Goal: Task Accomplishment & Management: Use online tool/utility

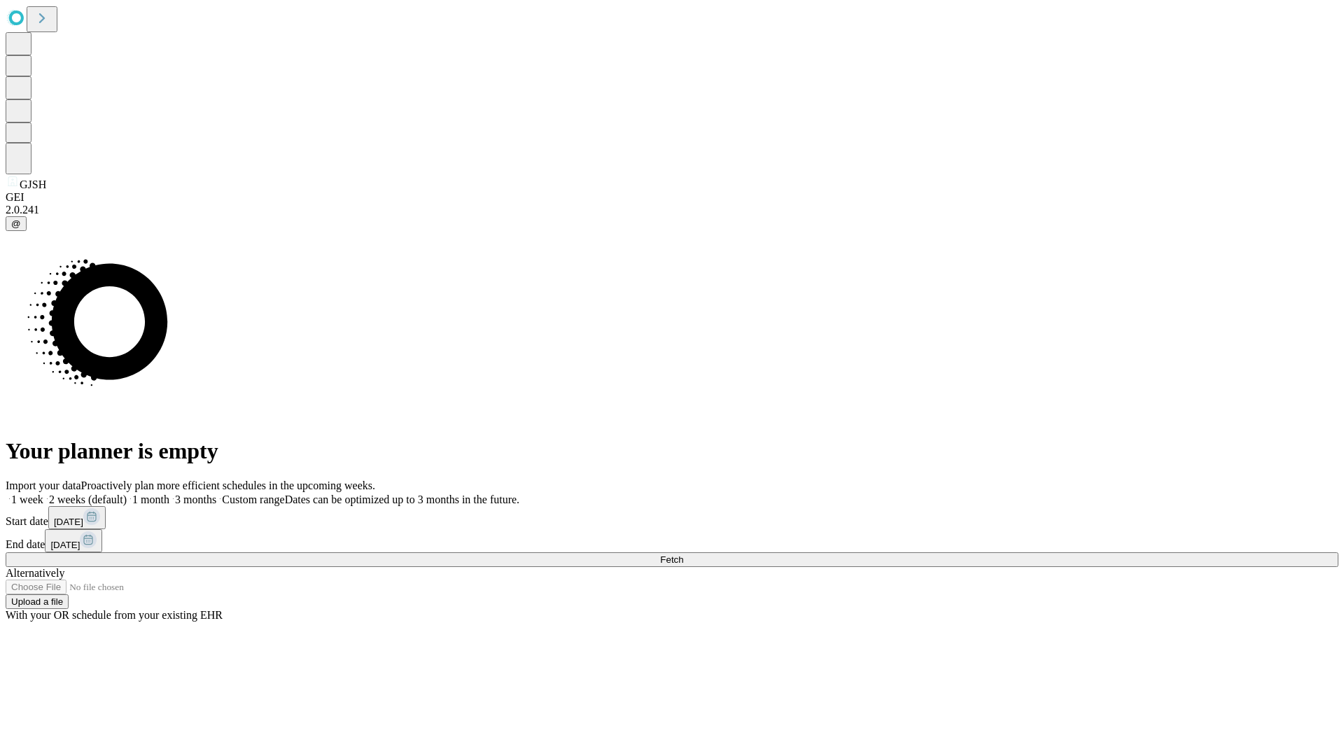
click at [43, 493] on label "1 week" at bounding box center [25, 499] width 38 height 12
click at [683, 554] on span "Fetch" at bounding box center [671, 559] width 23 height 10
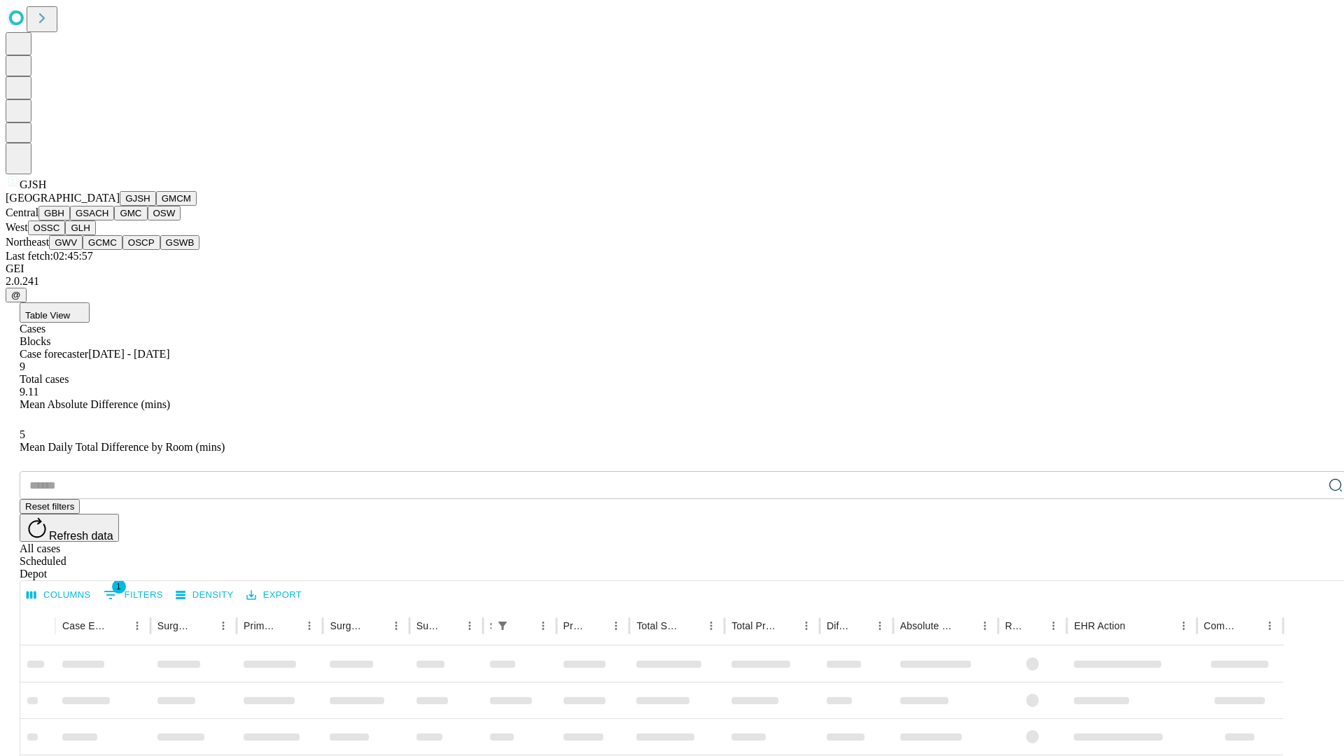
click at [156, 206] on button "GMCM" at bounding box center [176, 198] width 41 height 15
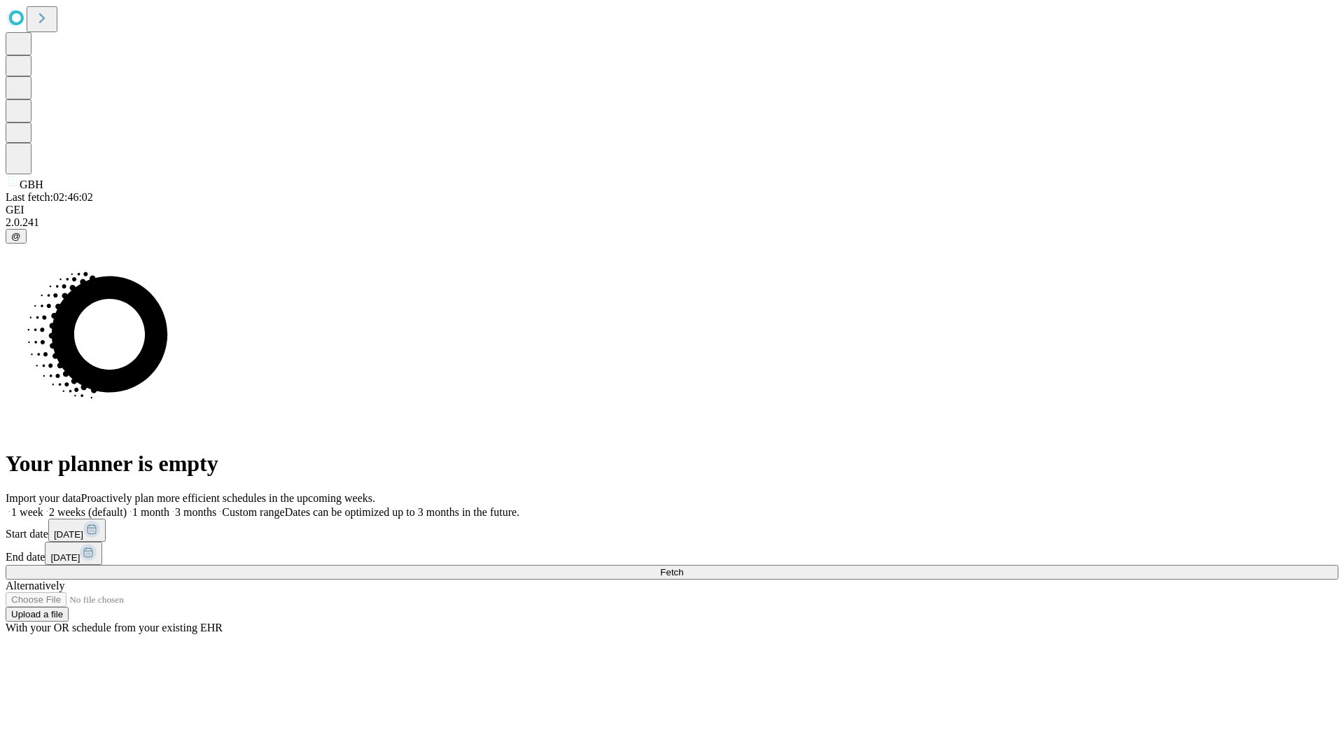
click at [683, 567] on span "Fetch" at bounding box center [671, 572] width 23 height 10
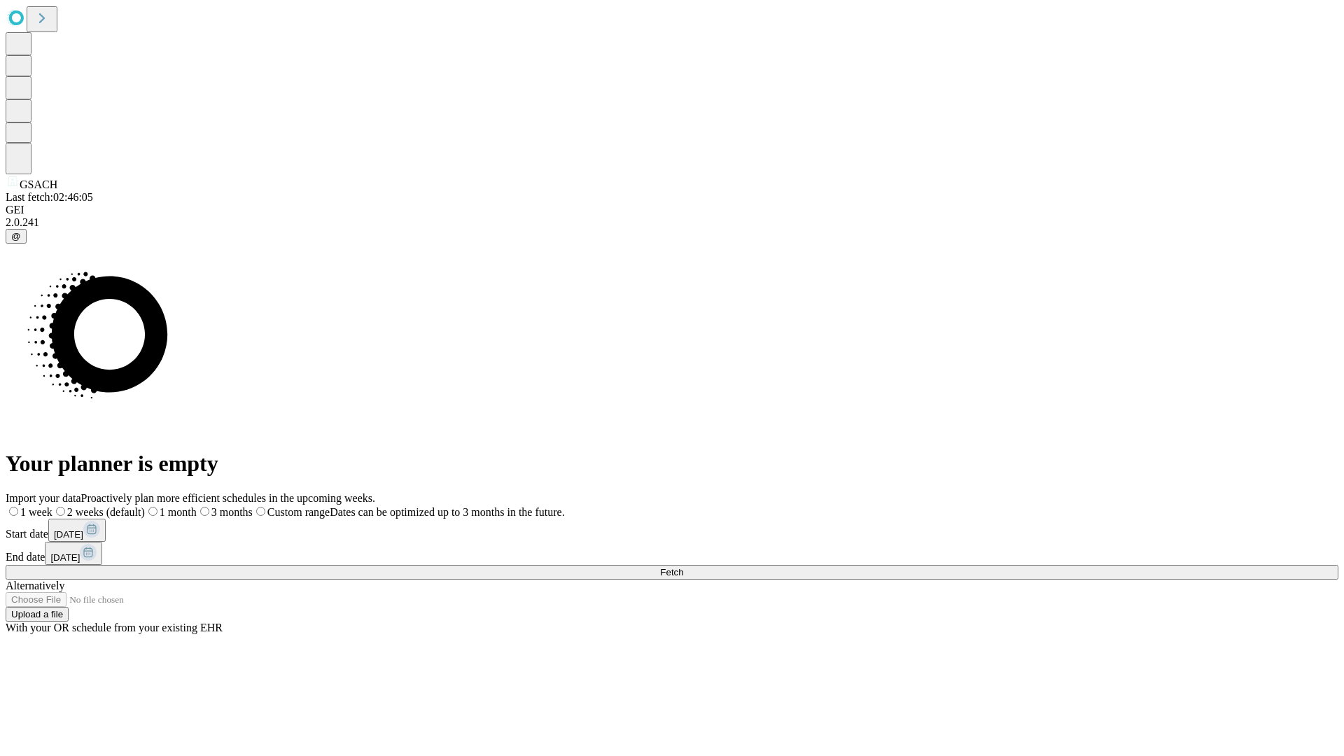
click at [52, 506] on label "1 week" at bounding box center [29, 512] width 47 height 12
click at [683, 567] on span "Fetch" at bounding box center [671, 572] width 23 height 10
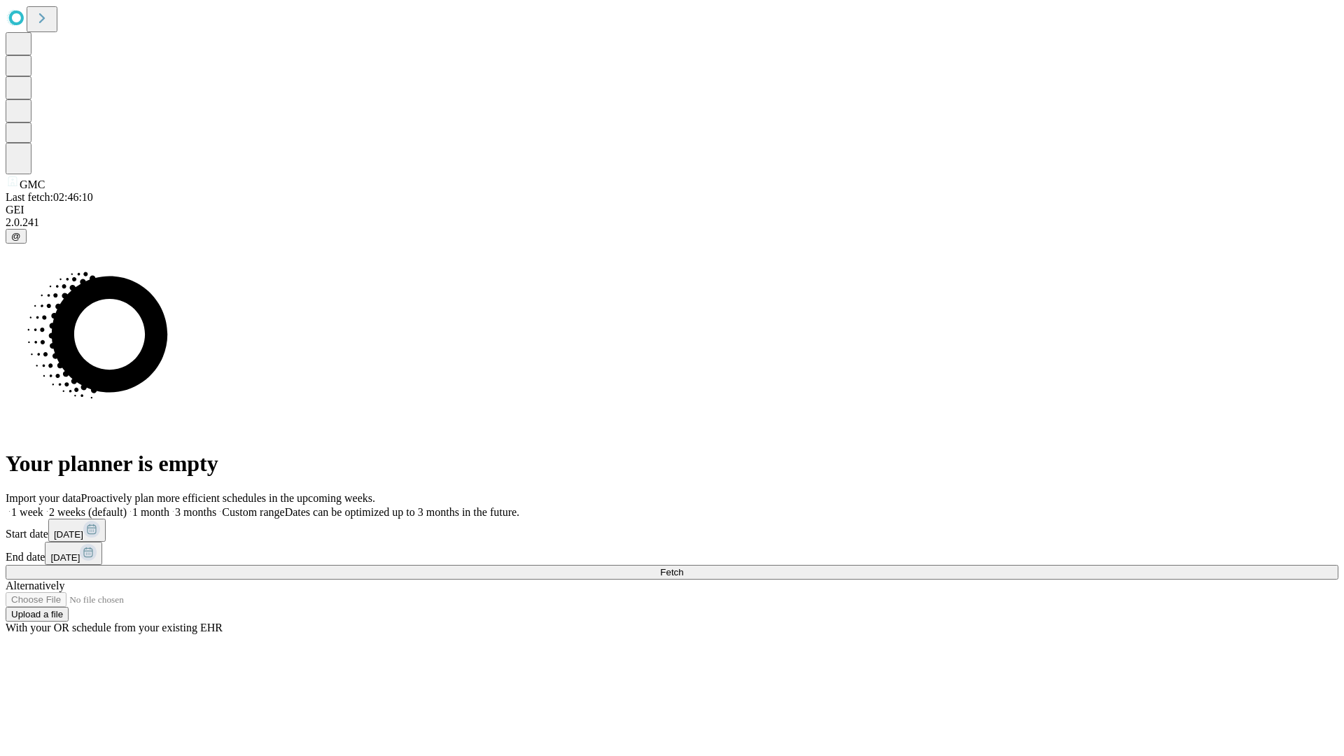
click at [43, 506] on label "1 week" at bounding box center [25, 512] width 38 height 12
click at [683, 567] on span "Fetch" at bounding box center [671, 572] width 23 height 10
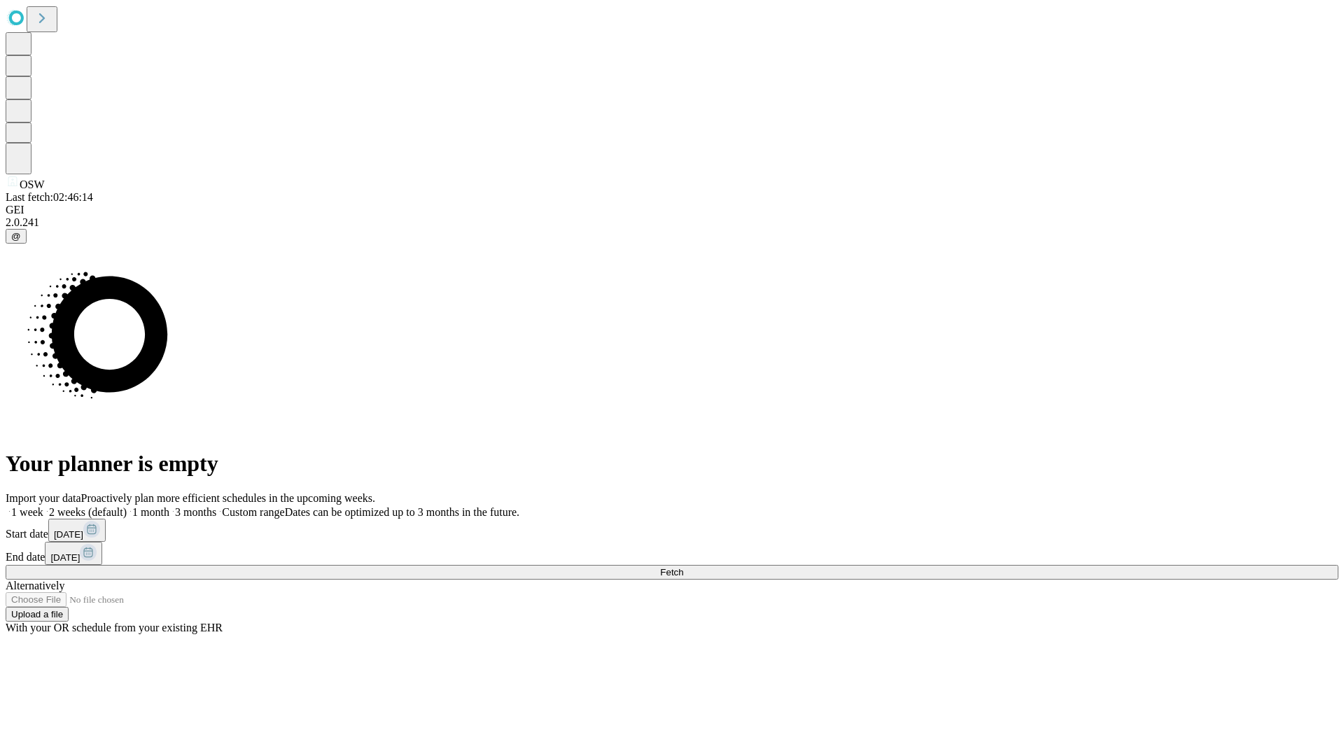
click at [43, 506] on label "1 week" at bounding box center [25, 512] width 38 height 12
click at [683, 567] on span "Fetch" at bounding box center [671, 572] width 23 height 10
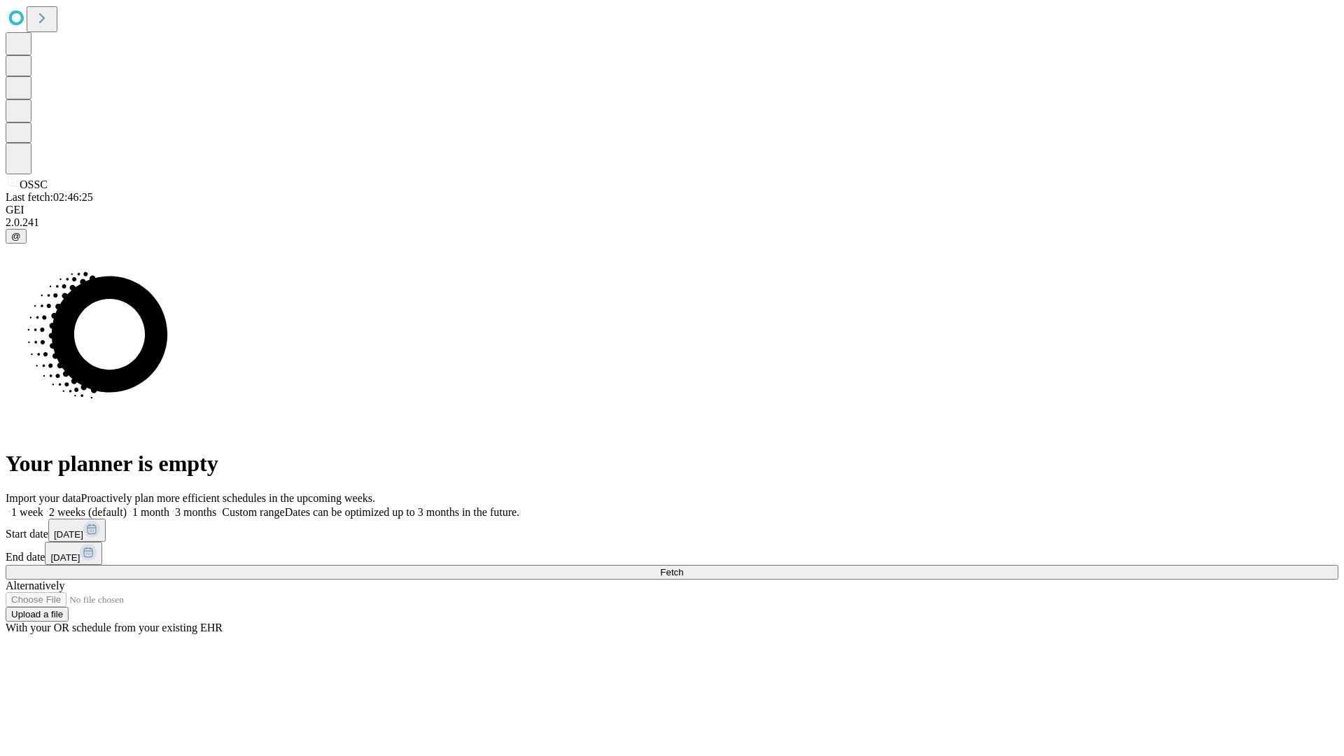
click at [683, 567] on span "Fetch" at bounding box center [671, 572] width 23 height 10
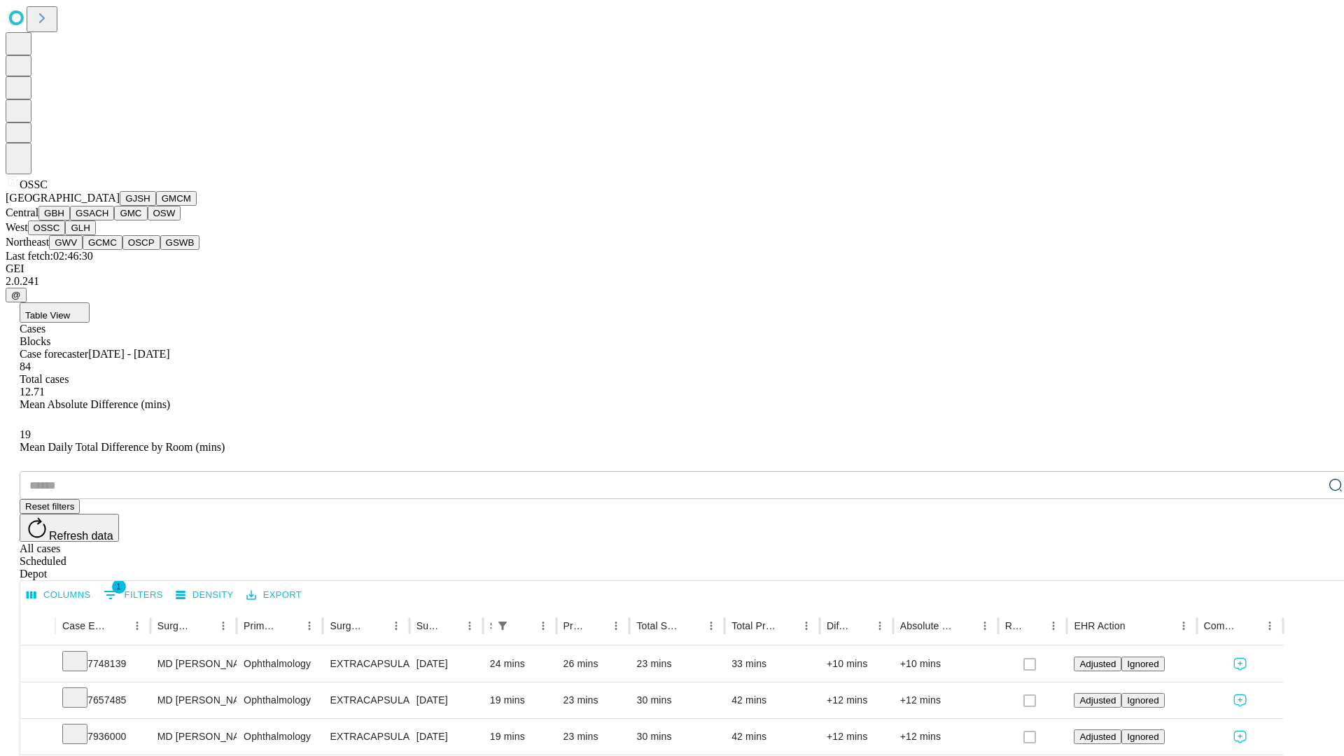
click at [95, 235] on button "GLH" at bounding box center [80, 227] width 30 height 15
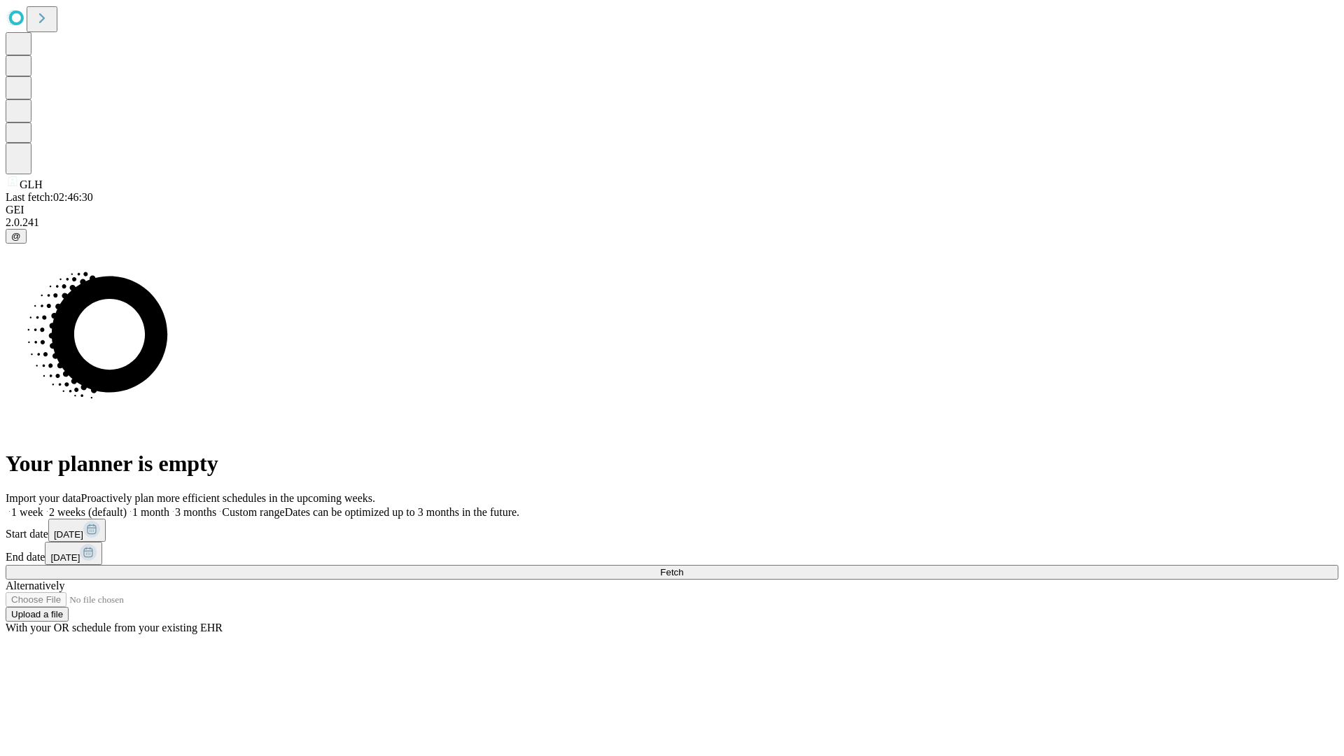
click at [43, 506] on label "1 week" at bounding box center [25, 512] width 38 height 12
click at [683, 567] on span "Fetch" at bounding box center [671, 572] width 23 height 10
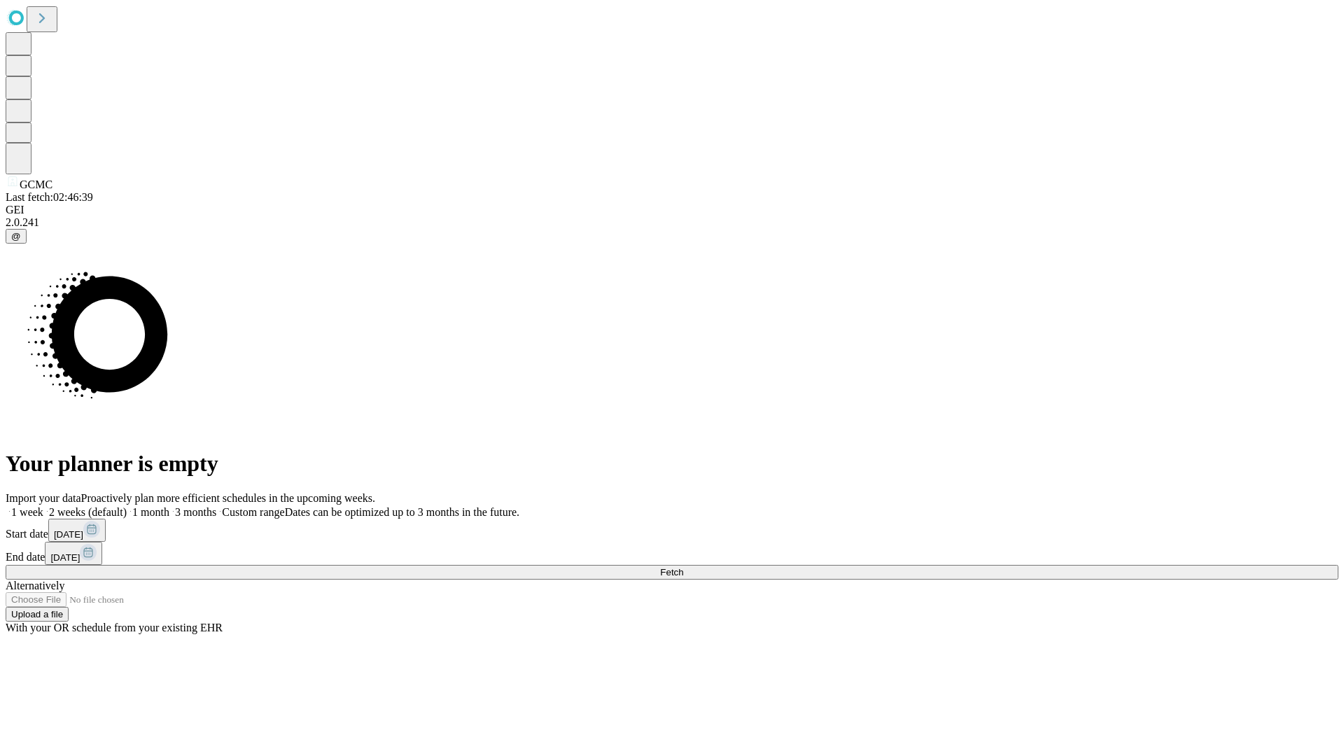
click at [683, 567] on span "Fetch" at bounding box center [671, 572] width 23 height 10
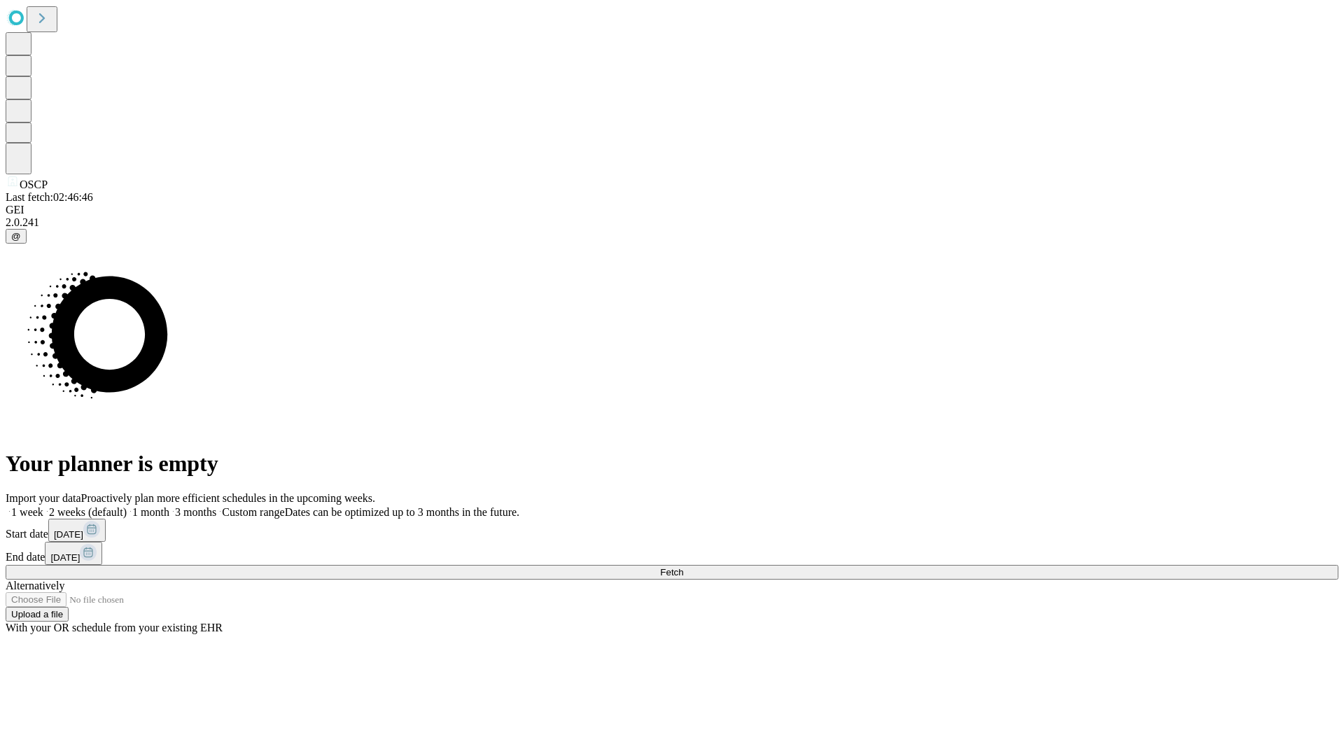
click at [43, 506] on label "1 week" at bounding box center [25, 512] width 38 height 12
click at [683, 567] on span "Fetch" at bounding box center [671, 572] width 23 height 10
